Goal: Navigation & Orientation: Find specific page/section

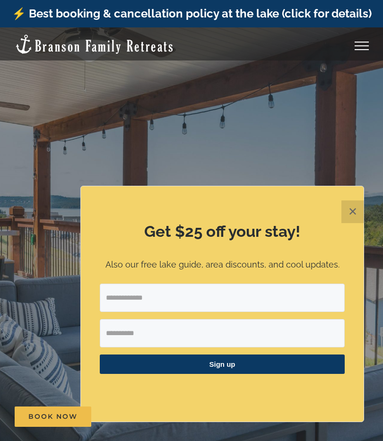
click at [358, 211] on button "✕" at bounding box center [352, 211] width 23 height 23
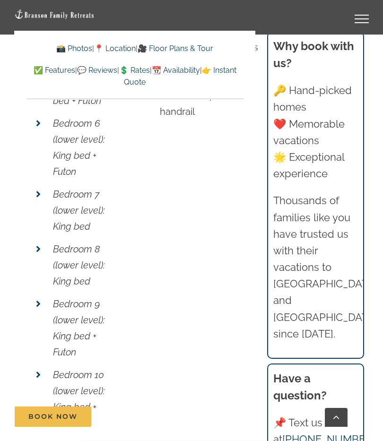
scroll to position [5362, 0]
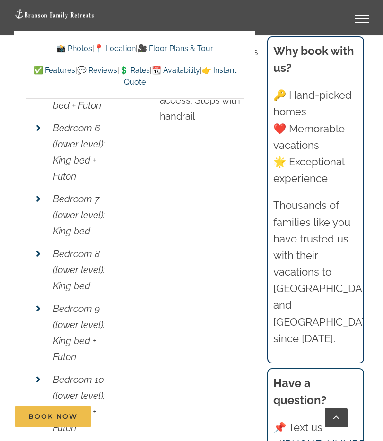
click at [367, 18] on link "Toggle Menu" at bounding box center [362, 19] width 38 height 9
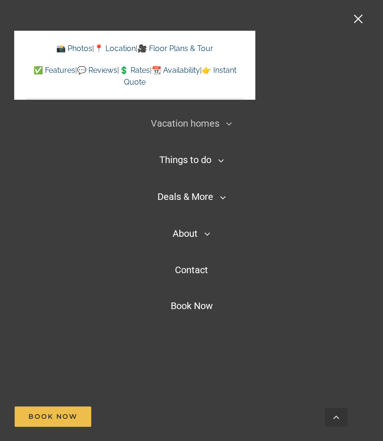
click at [204, 136] on link "Vacation homes" at bounding box center [191, 124] width 93 height 24
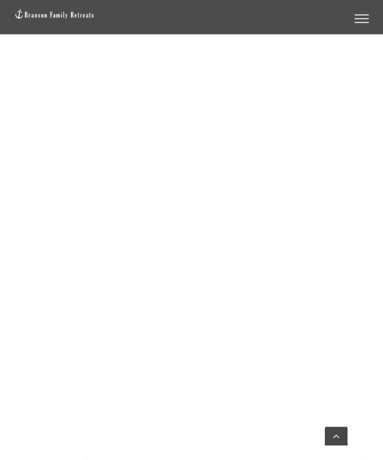
scroll to position [1160, 0]
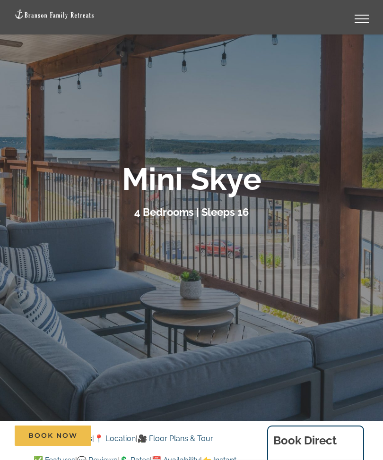
scroll to position [64, 0]
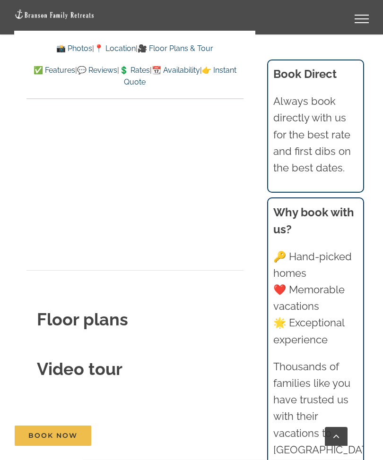
scroll to position [3360, 0]
